Goal: Task Accomplishment & Management: Understand process/instructions

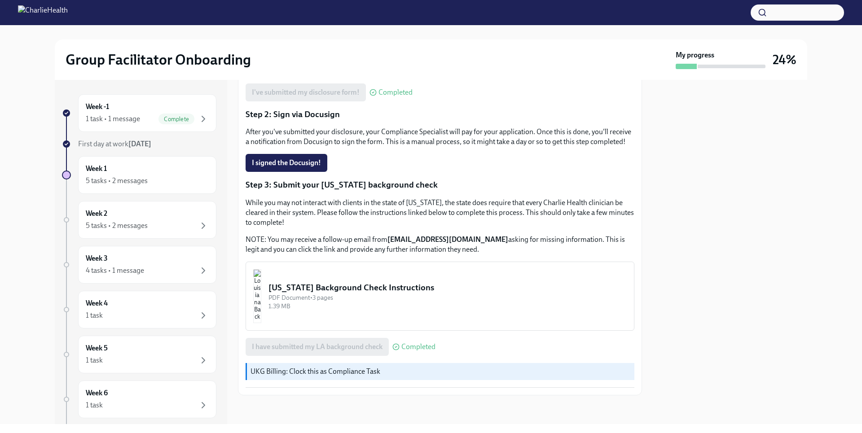
scroll to position [186, 0]
drag, startPoint x: 637, startPoint y: 271, endPoint x: 566, endPoint y: 199, distance: 101.3
click at [566, 199] on div "Approx completion time: 20mins Step 1: Submit your disclosure Follow the link b…" at bounding box center [440, 179] width 389 height 417
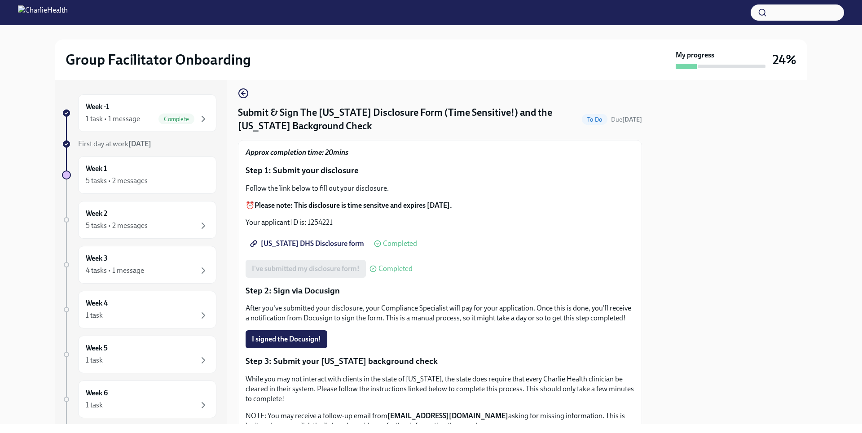
scroll to position [0, 0]
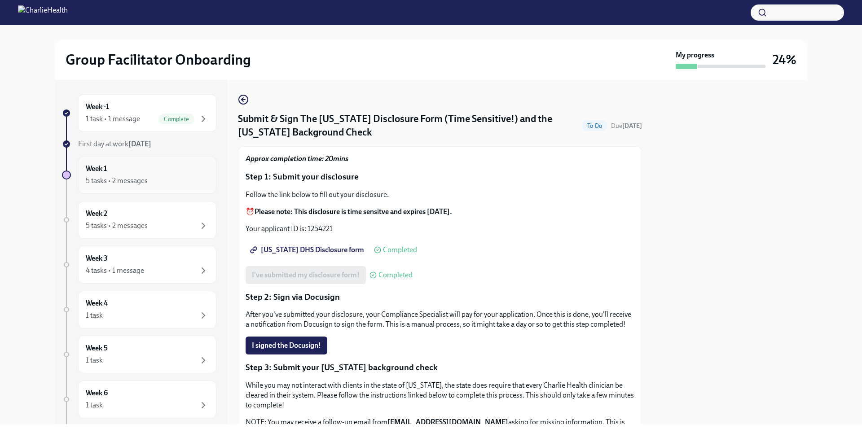
click at [153, 192] on div "Week 1 5 tasks • 2 messages" at bounding box center [147, 175] width 138 height 38
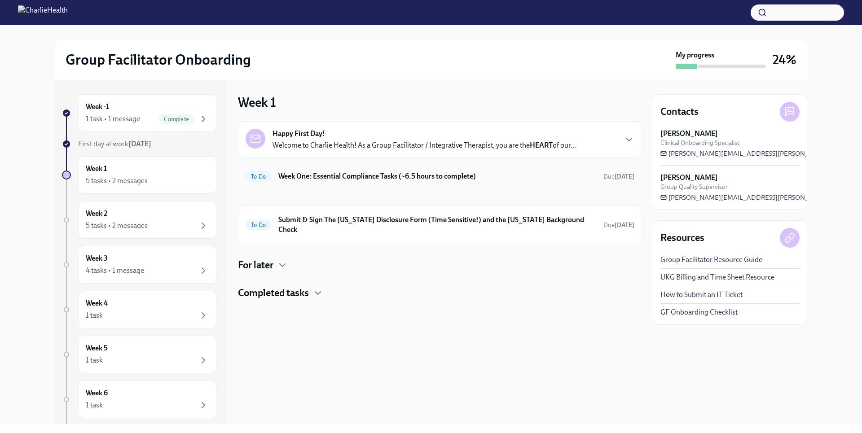
click at [362, 182] on div "To Do Week One: Essential Compliance Tasks (~6.5 hours to complete) Due [DATE]" at bounding box center [440, 176] width 389 height 14
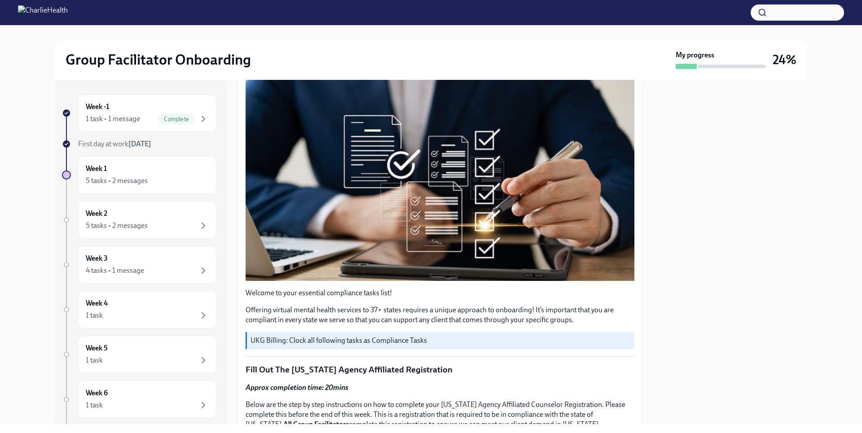
scroll to position [137, 0]
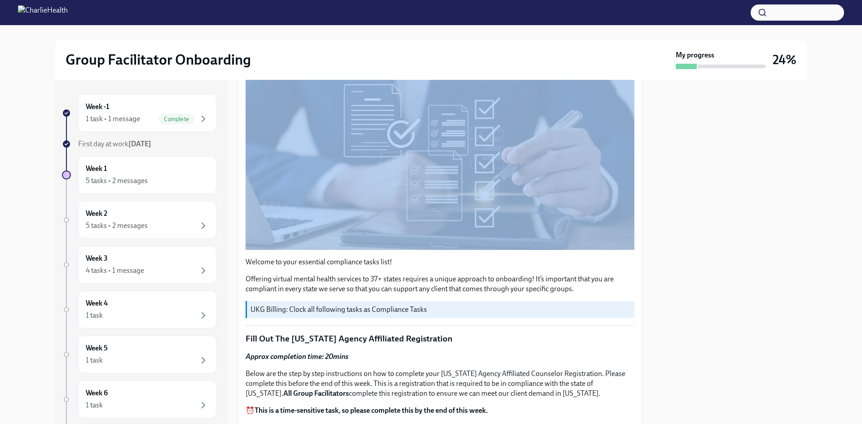
drag, startPoint x: 630, startPoint y: 144, endPoint x: 618, endPoint y: 175, distance: 33.1
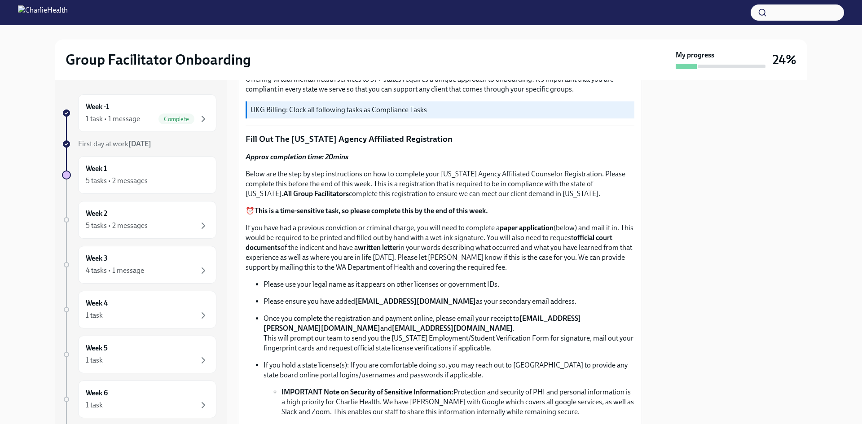
scroll to position [359, 0]
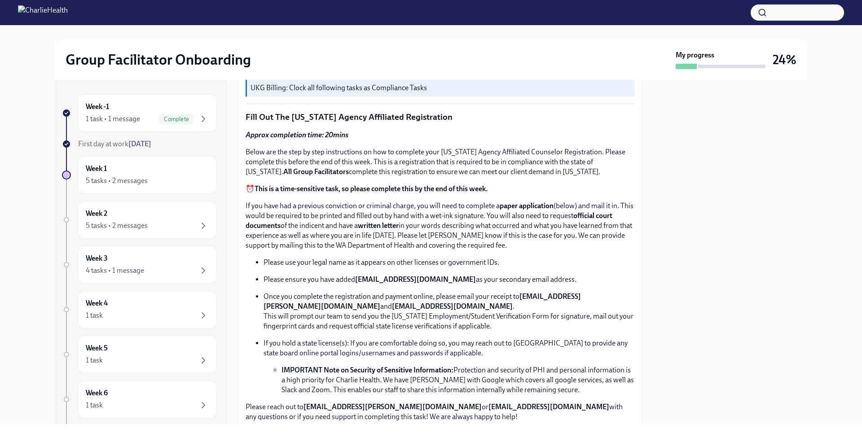
drag, startPoint x: 641, startPoint y: 145, endPoint x: 569, endPoint y: 206, distance: 94.4
click at [569, 206] on p "If you have had a previous conviction or criminal charge, you will need to comp…" at bounding box center [440, 225] width 389 height 49
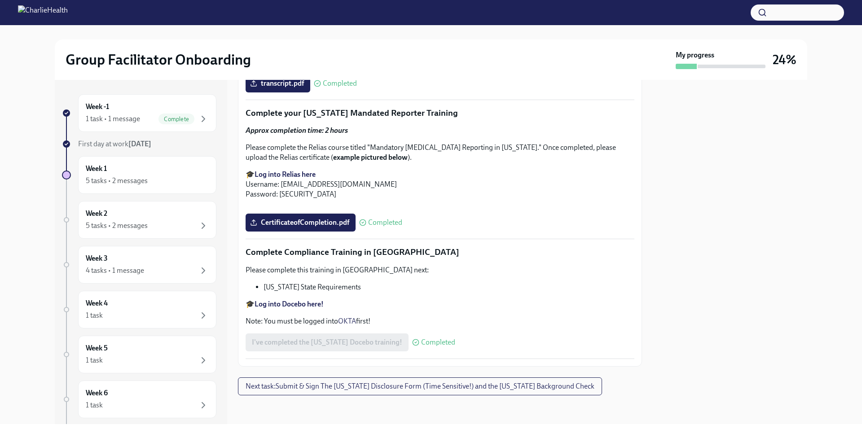
scroll to position [1940, 0]
click at [163, 175] on div "Week 1 5 tasks • 2 messages" at bounding box center [147, 175] width 123 height 22
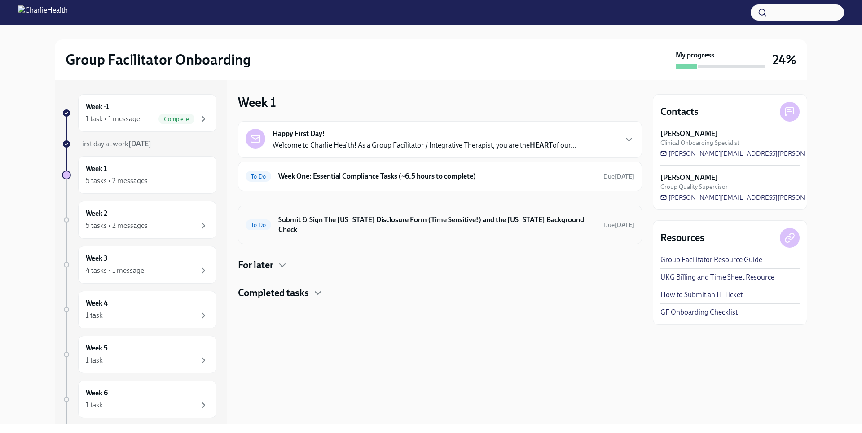
click at [314, 218] on h6 "Submit & Sign The [US_STATE] Disclosure Form (Time Sensitive!) and the [US_STAT…" at bounding box center [437, 225] width 318 height 20
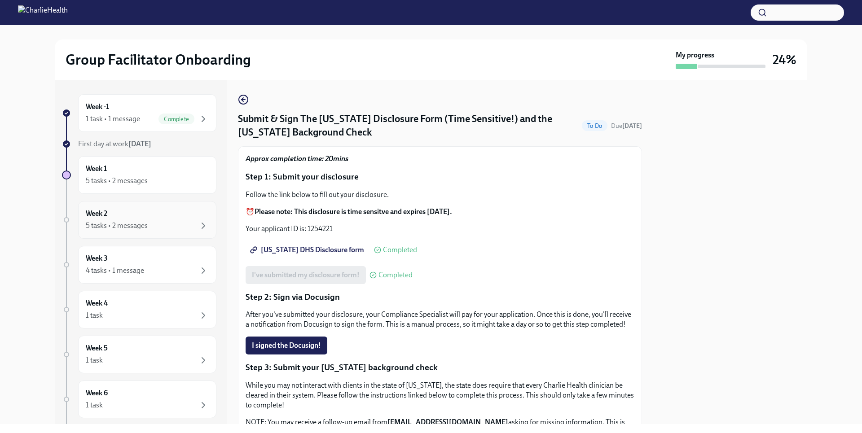
click at [184, 223] on div "5 tasks • 2 messages" at bounding box center [147, 225] width 123 height 11
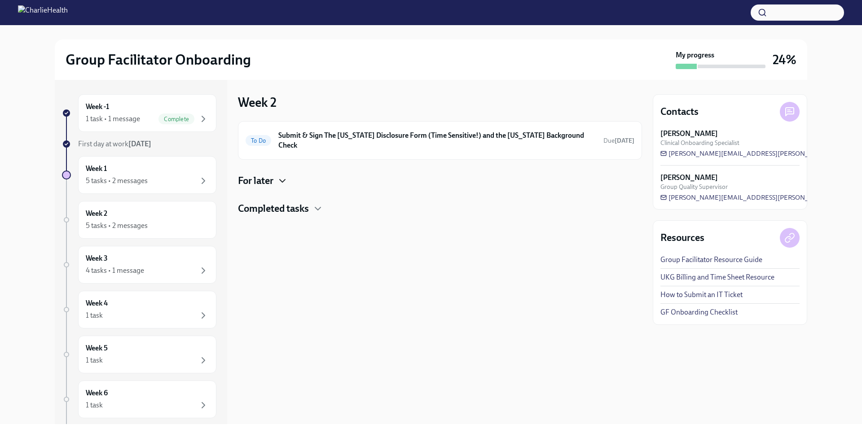
click at [278, 176] on icon "button" at bounding box center [282, 181] width 11 height 11
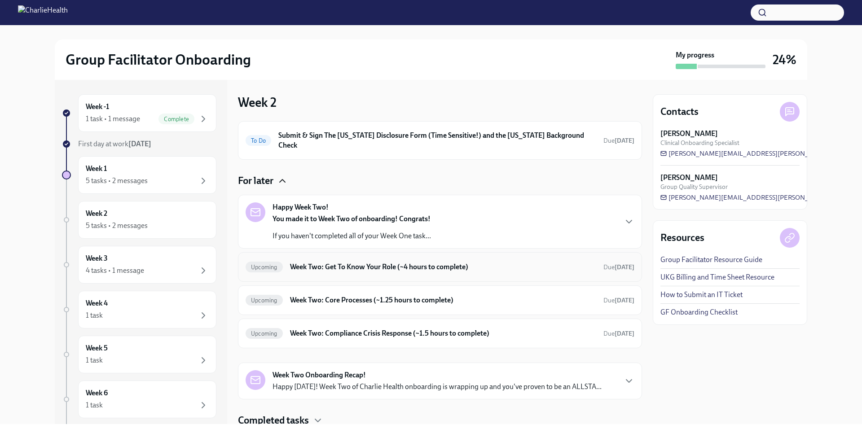
click at [329, 262] on h6 "Week Two: Get To Know Your Role (~4 hours to complete)" at bounding box center [443, 267] width 306 height 10
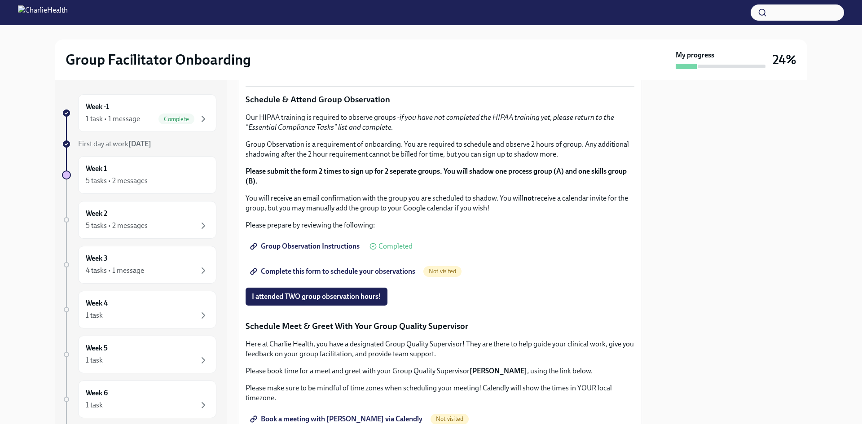
scroll to position [410, 0]
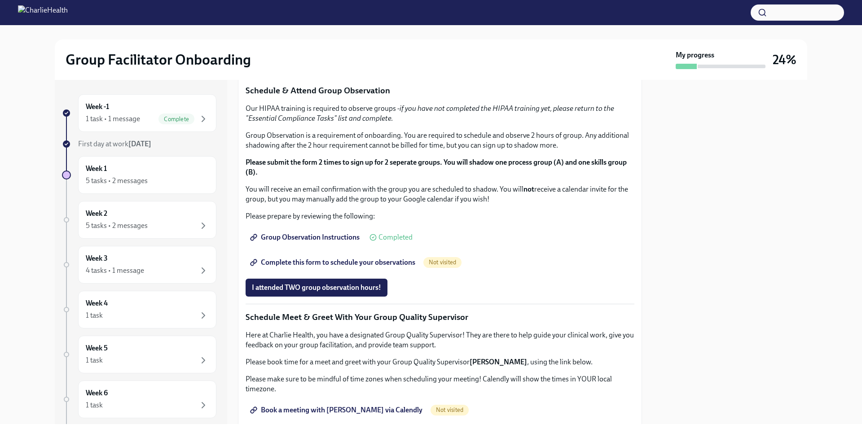
click at [308, 27] on strong "Click here to access your Docebo!" at bounding box center [306, 22] width 103 height 9
